Goal: Navigation & Orientation: Understand site structure

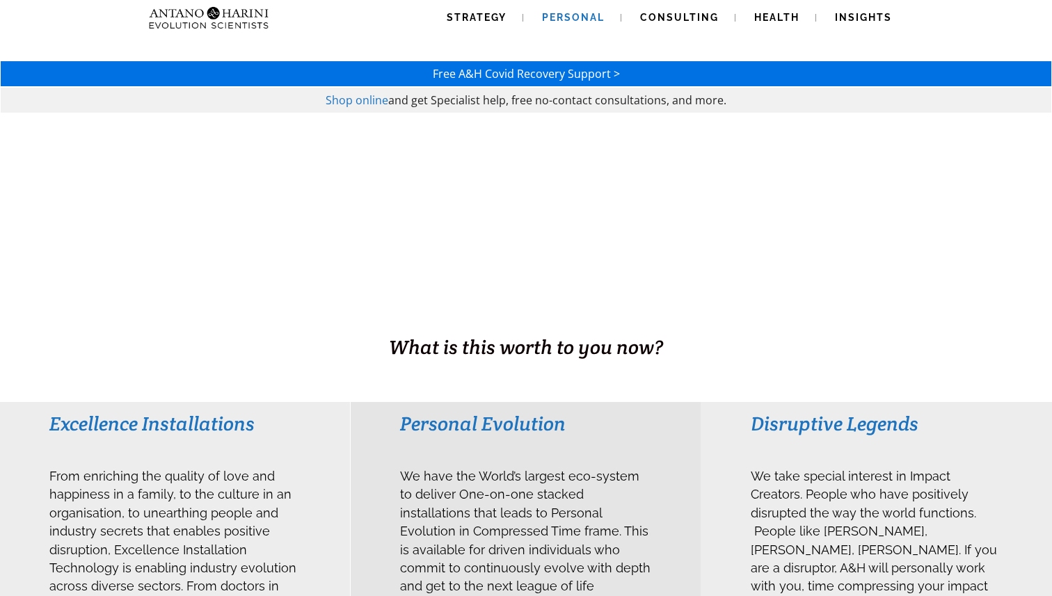
click at [598, 25] on link "Personal" at bounding box center [573, 17] width 96 height 35
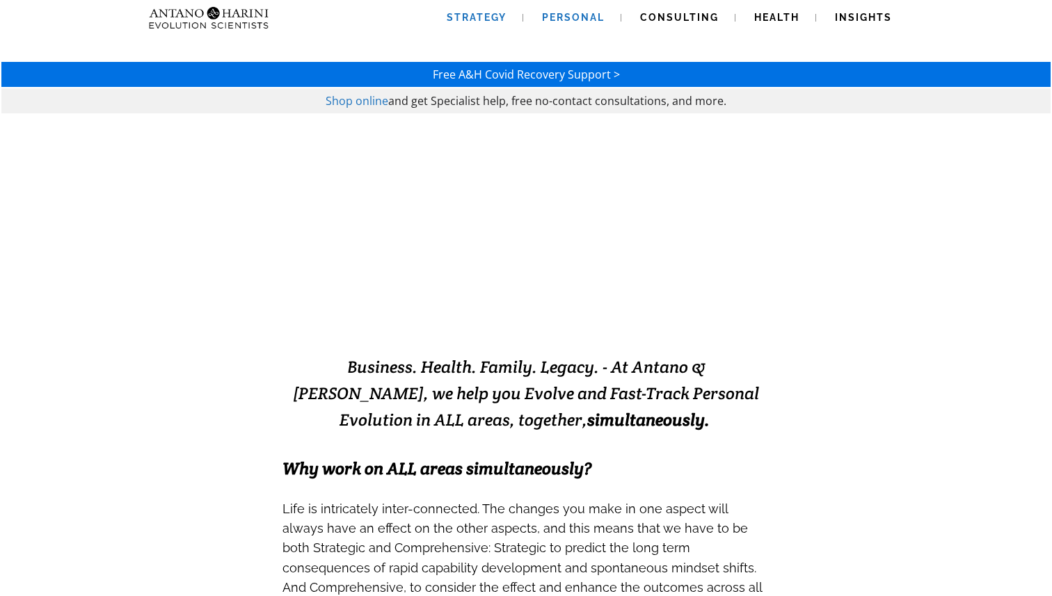
click at [490, 19] on span "Strategy" at bounding box center [477, 17] width 60 height 11
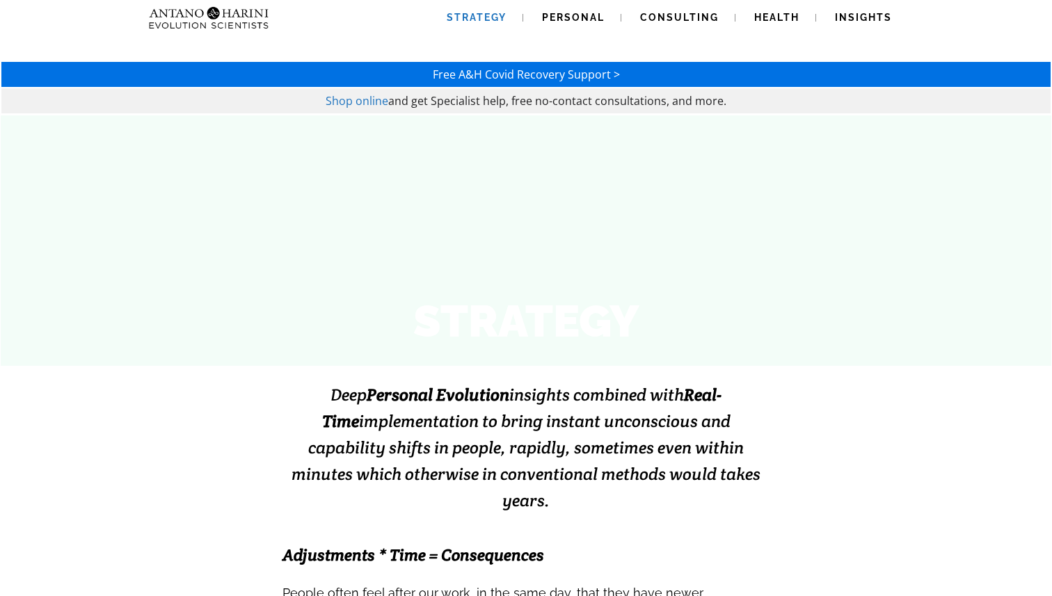
click at [662, 24] on link "Consulting" at bounding box center [679, 17] width 112 height 35
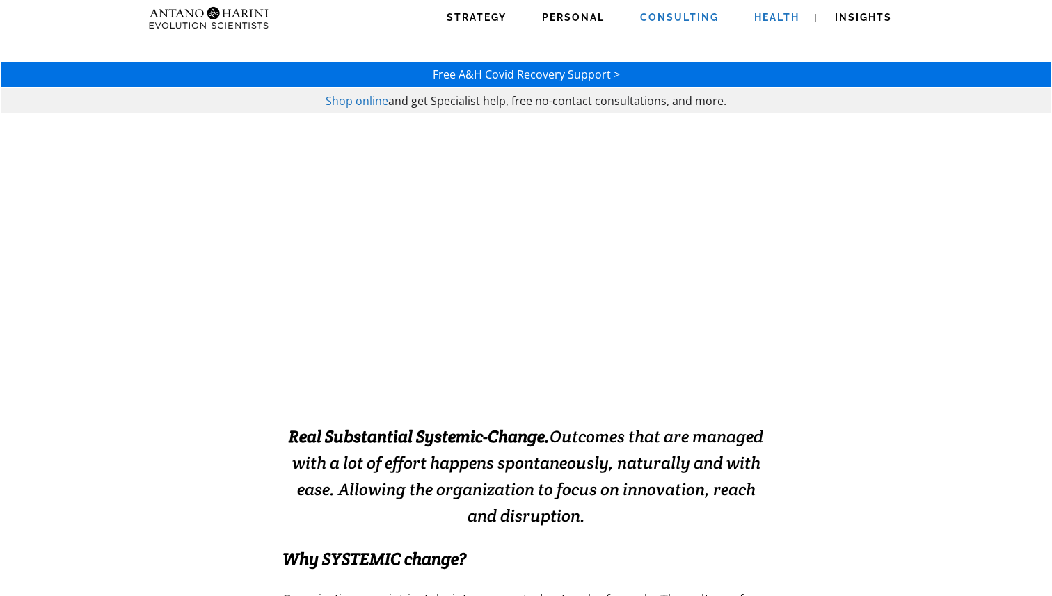
click at [775, 19] on span "Health" at bounding box center [776, 17] width 45 height 11
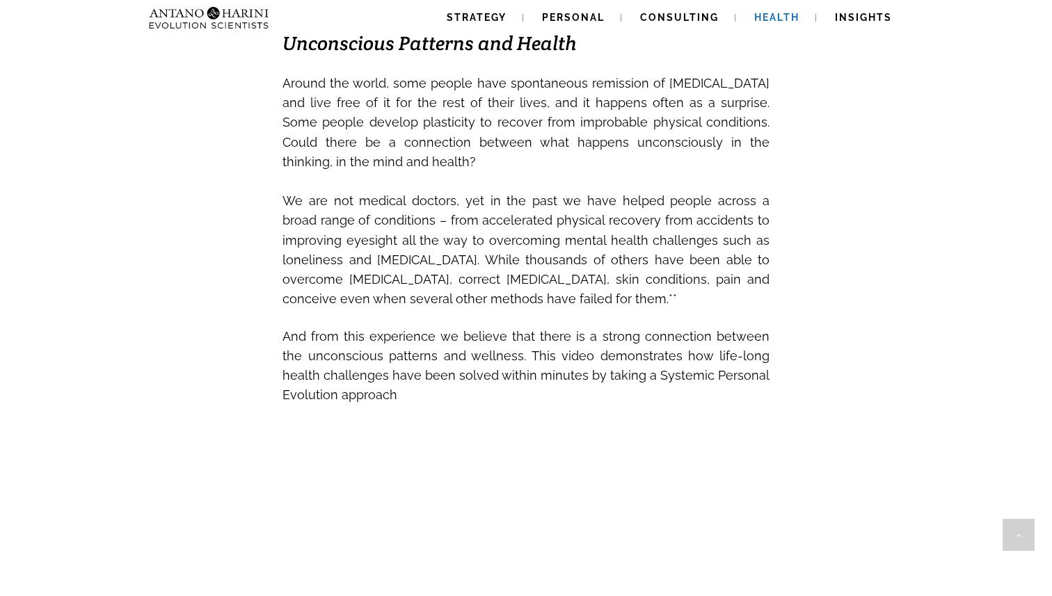
scroll to position [466, 0]
